Goal: Task Accomplishment & Management: Complete application form

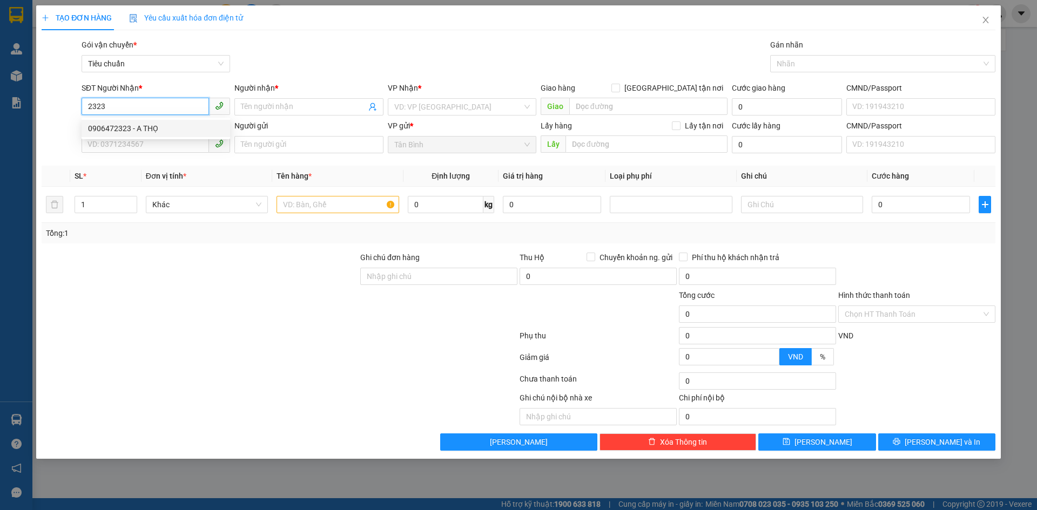
click at [160, 133] on div "0906472323 - A THỌ" at bounding box center [156, 129] width 136 height 12
type input "0906472323"
type input "A THỌ"
type input "hàng hủy lâu quá r"
type input "1.000"
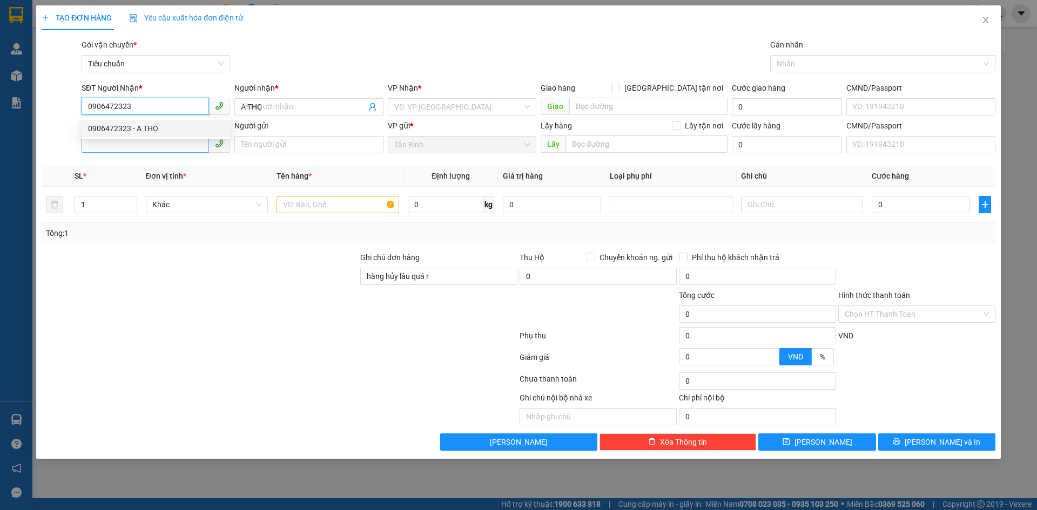
type input "1.000"
type input "0906472323"
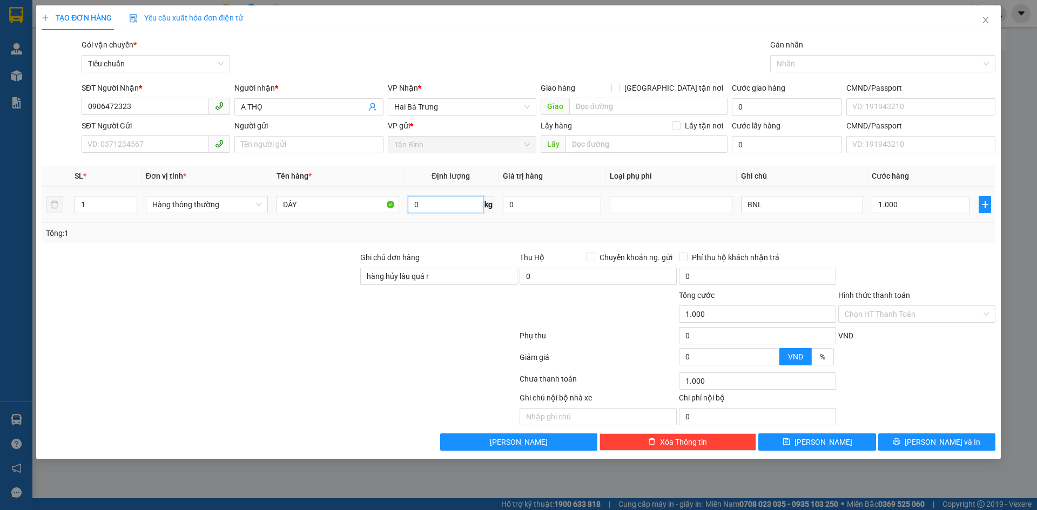
click at [432, 212] on input "0" at bounding box center [446, 204] width 76 height 17
type input "30"
click at [300, 296] on div at bounding box center [200, 308] width 319 height 38
type input "65.000"
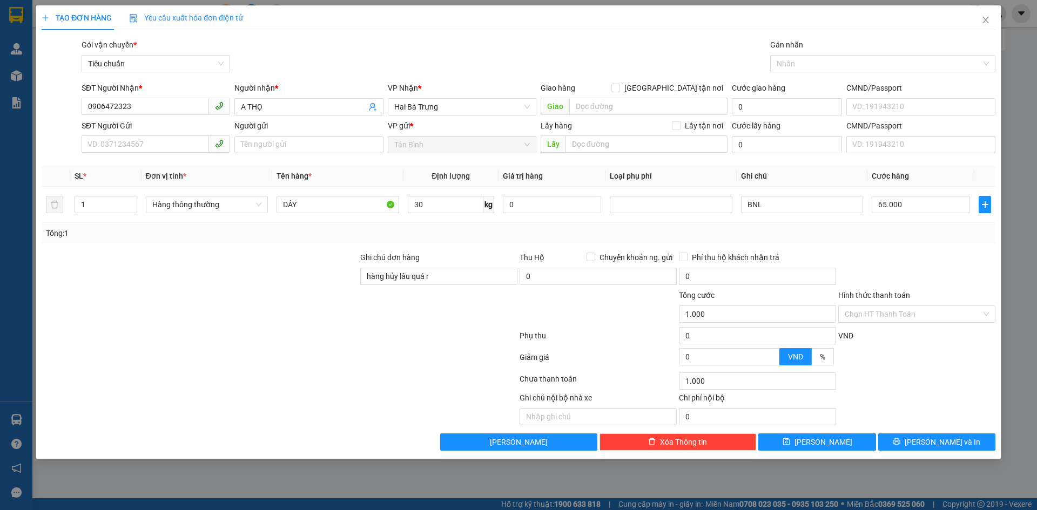
type input "65.000"
click at [995, 25] on span "Close" at bounding box center [986, 20] width 30 height 30
